Goal: Task Accomplishment & Management: Use online tool/utility

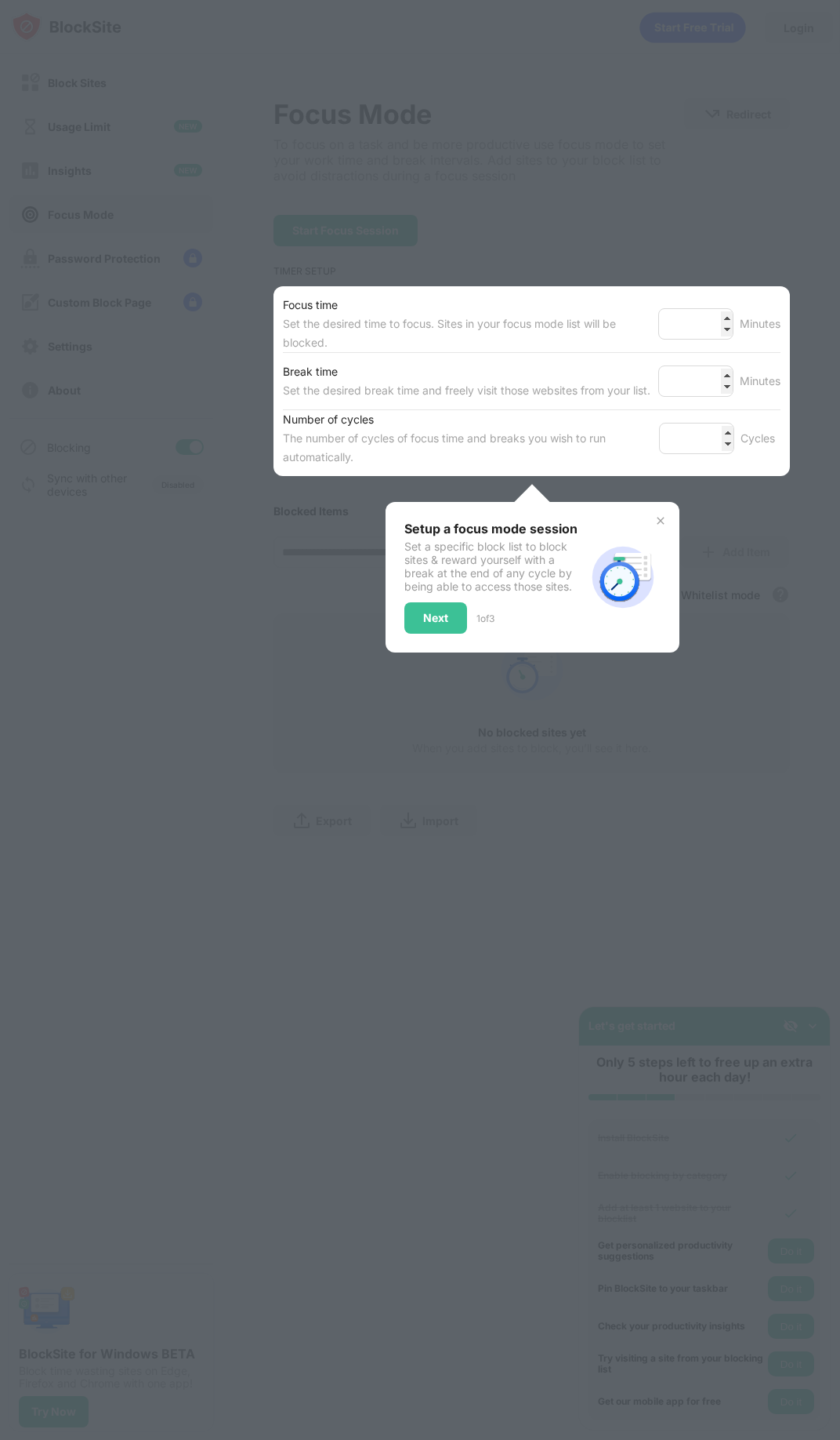
click at [464, 243] on div at bounding box center [420, 720] width 840 height 1440
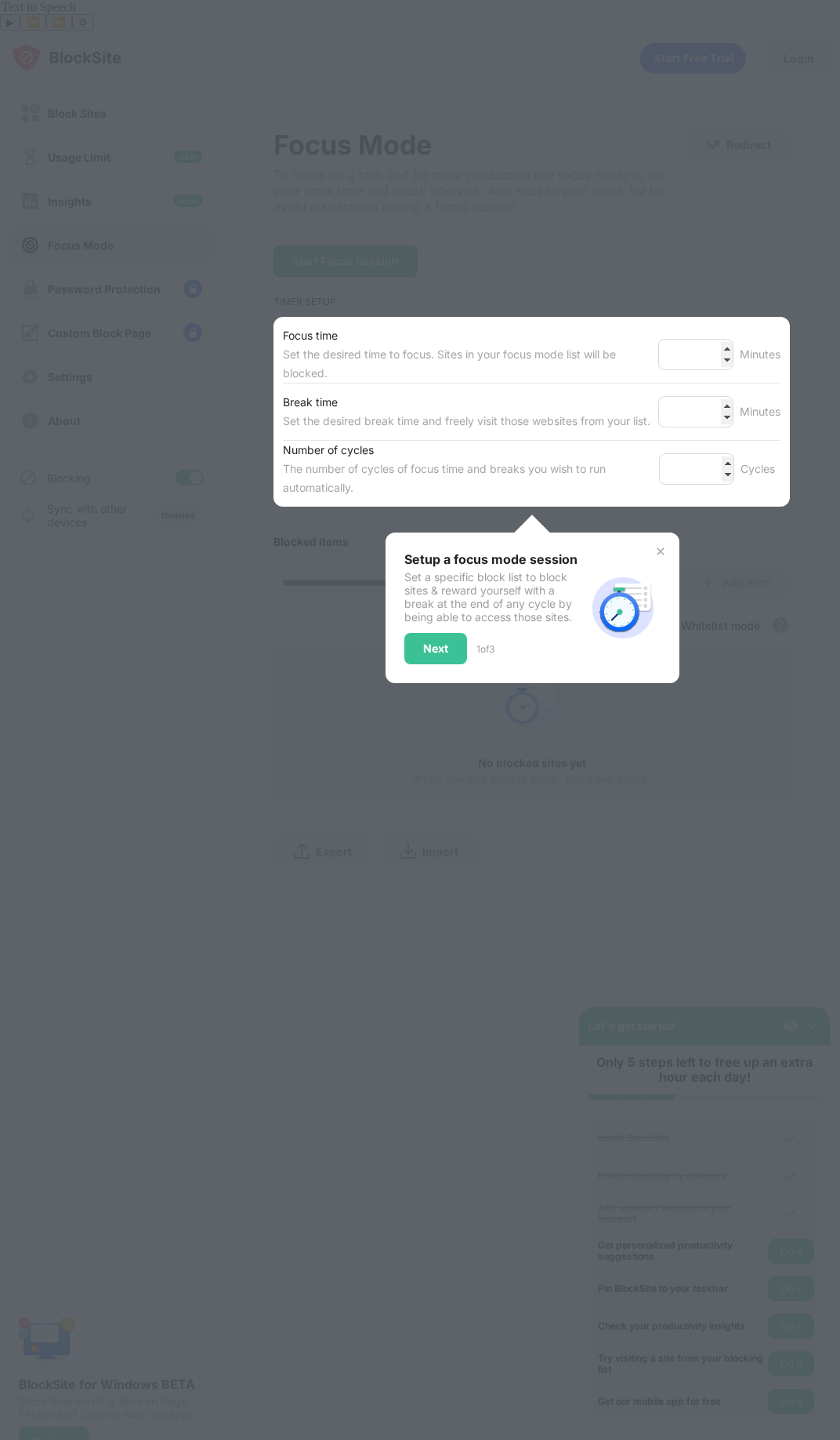
click at [661, 545] on img at bounding box center [660, 551] width 13 height 13
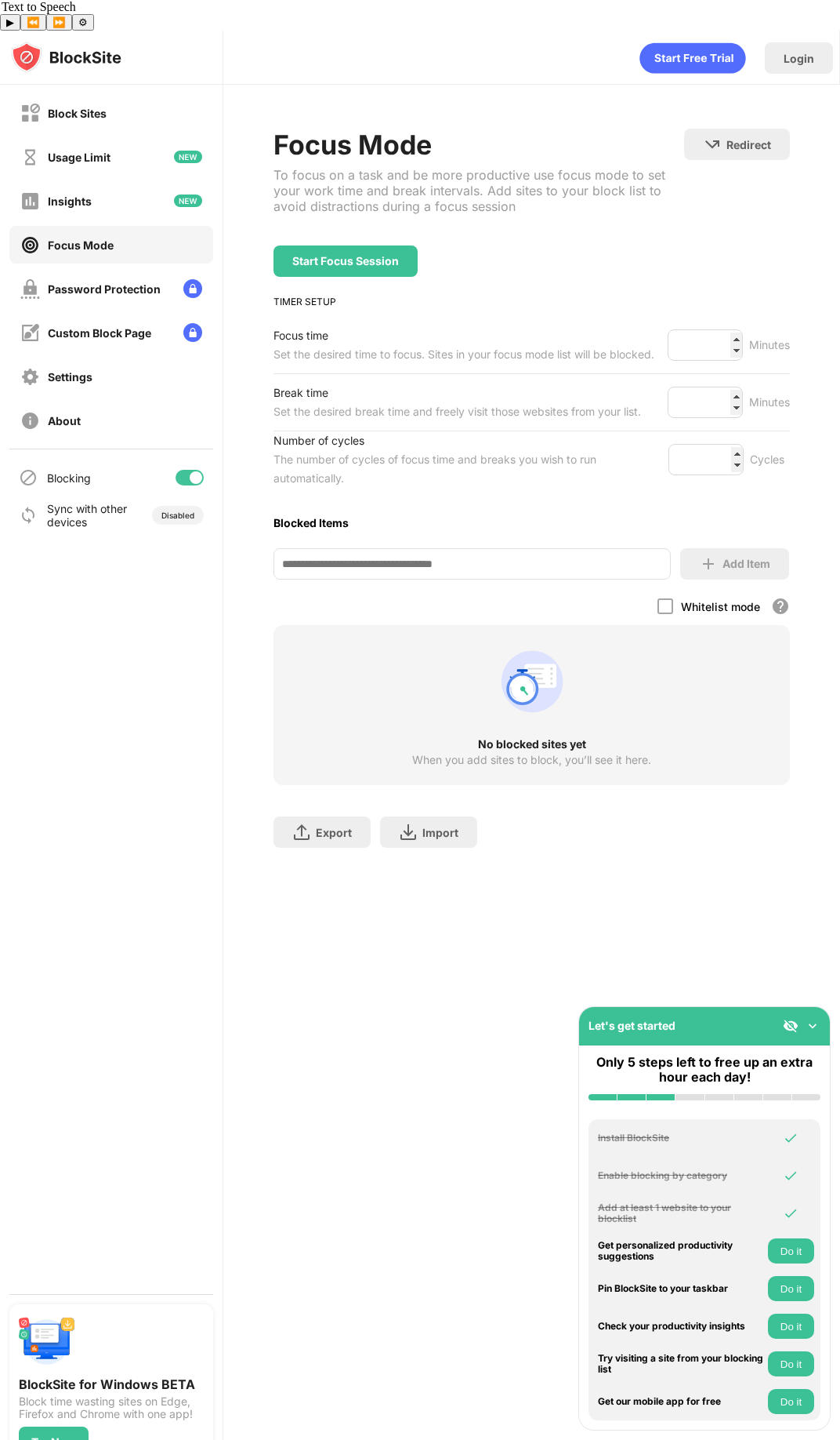
click at [380, 548] on input at bounding box center [471, 564] width 396 height 31
type input "*****"
click at [723, 558] on div "Add Item" at bounding box center [746, 564] width 48 height 13
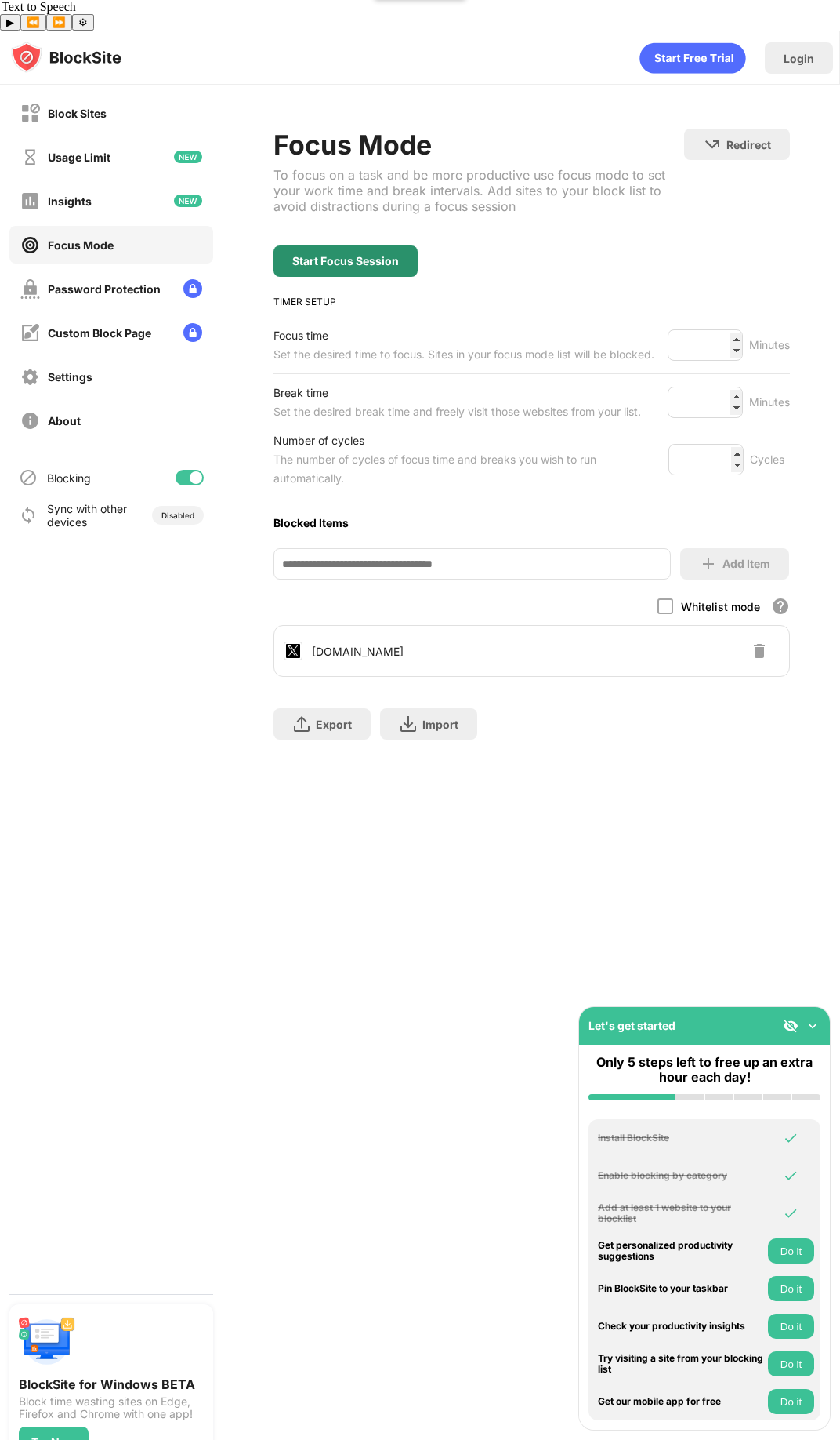
click at [384, 255] on div "Start Focus Session" at bounding box center [346, 261] width 106 height 13
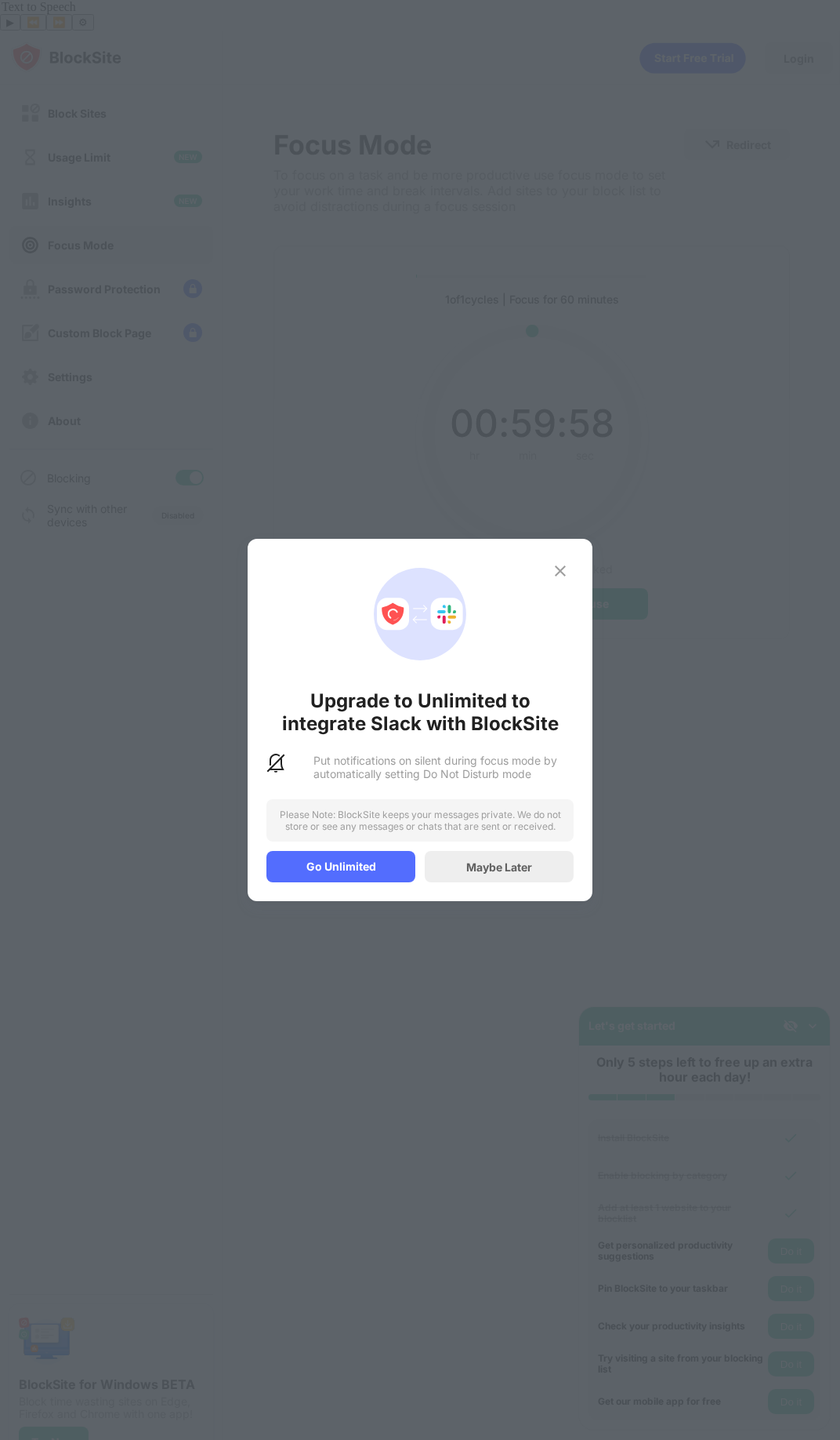
click at [561, 571] on img at bounding box center [560, 570] width 19 height 19
